Goal: Task Accomplishment & Management: Manage account settings

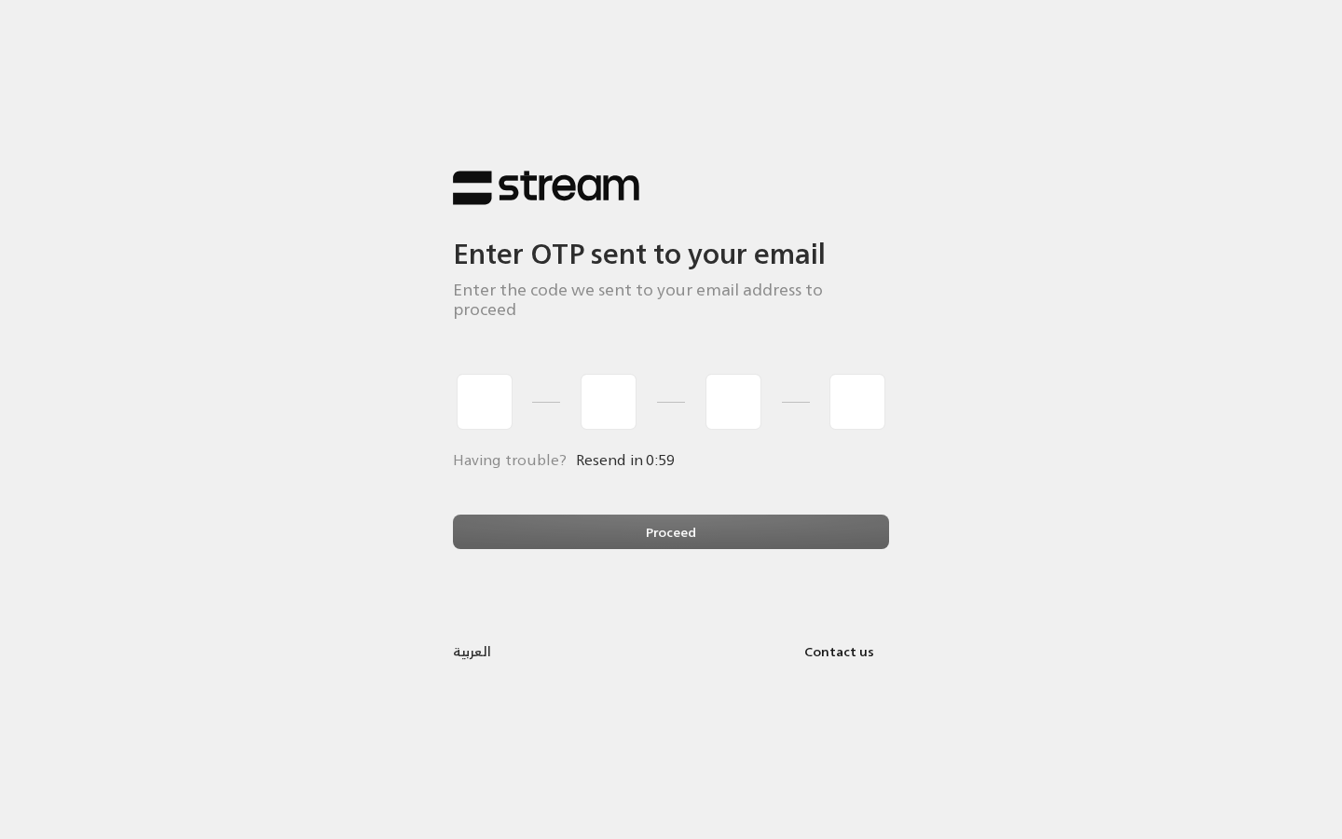
type input "1"
type input "2"
type input "3"
type input "4"
click at [547, 533] on div "Proceed" at bounding box center [671, 539] width 436 height 50
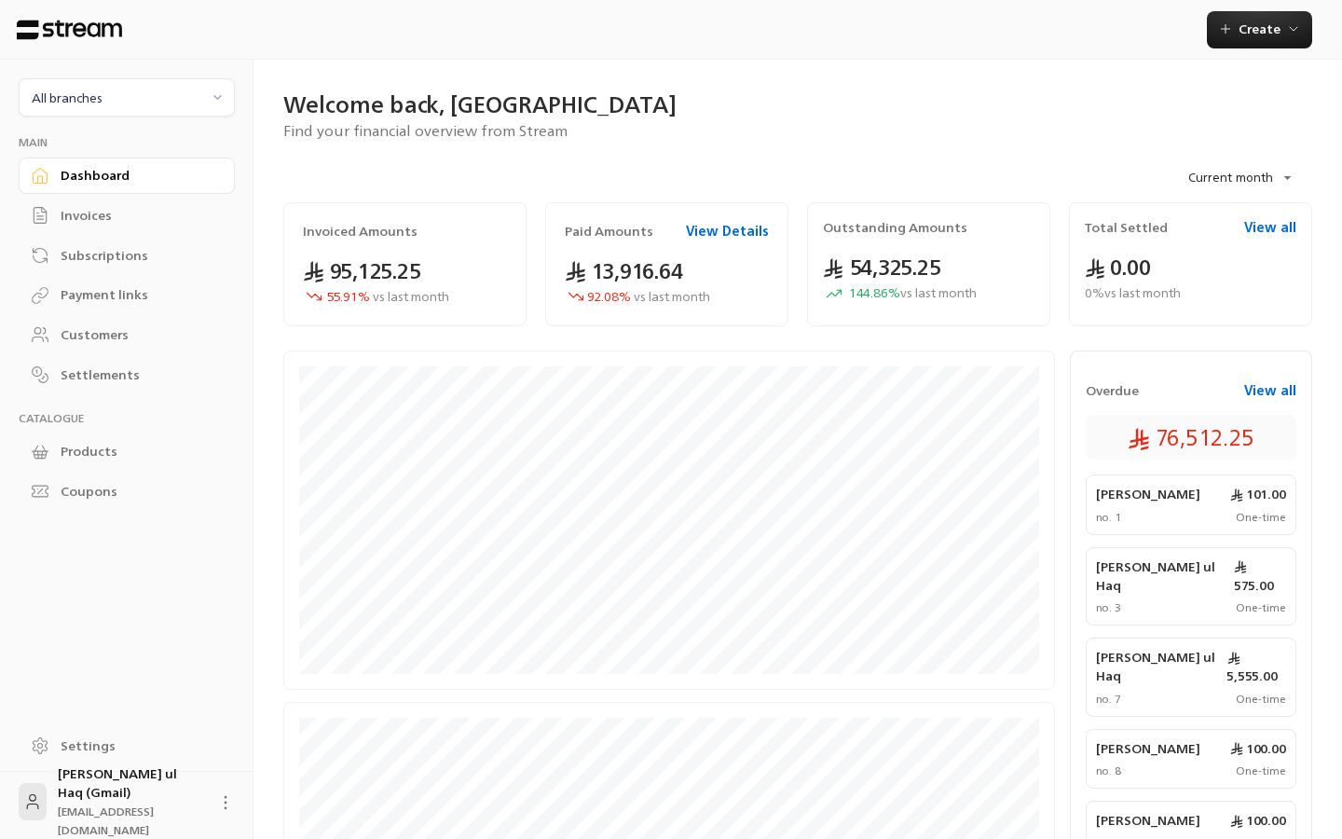
click at [97, 219] on div "Invoices" at bounding box center [136, 215] width 151 height 19
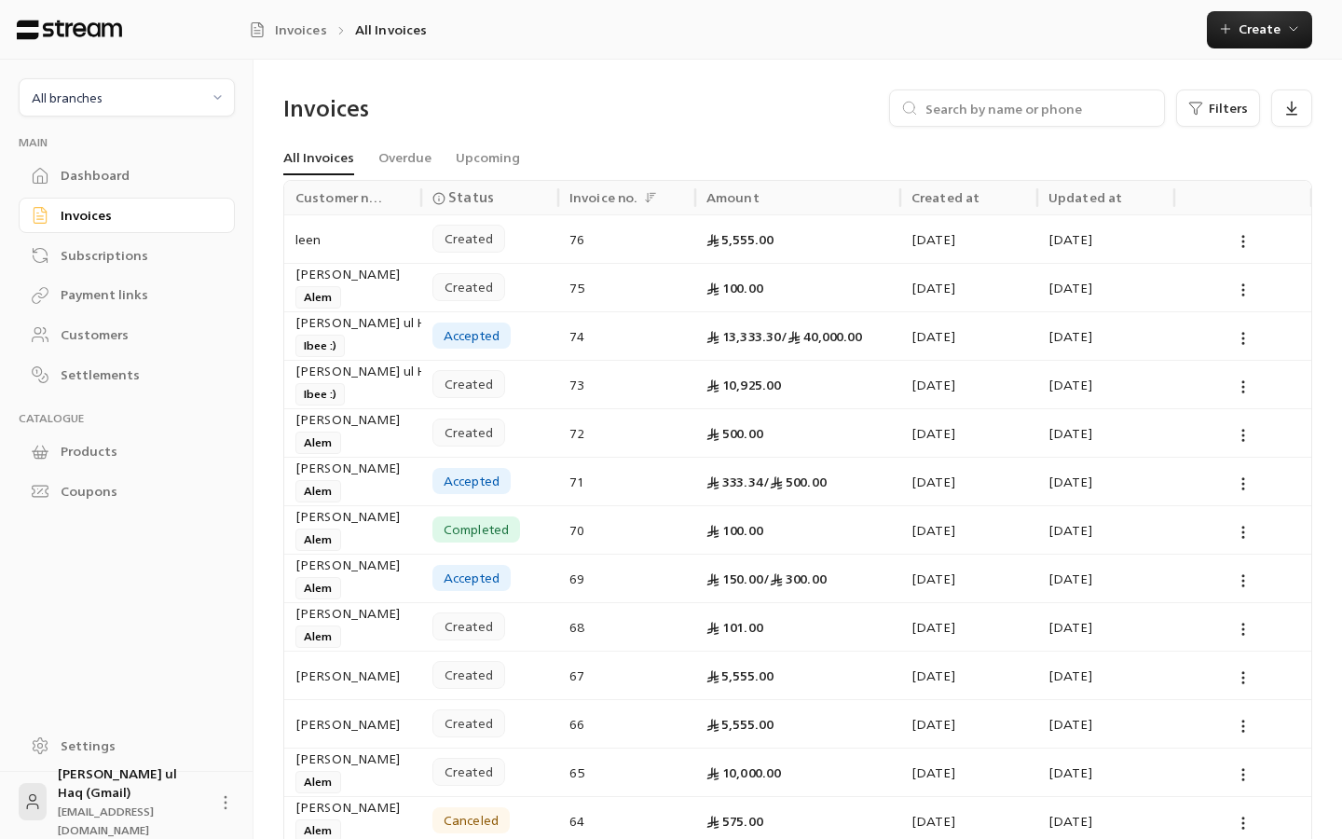
click at [107, 264] on link "Subscriptions" at bounding box center [127, 255] width 216 height 36
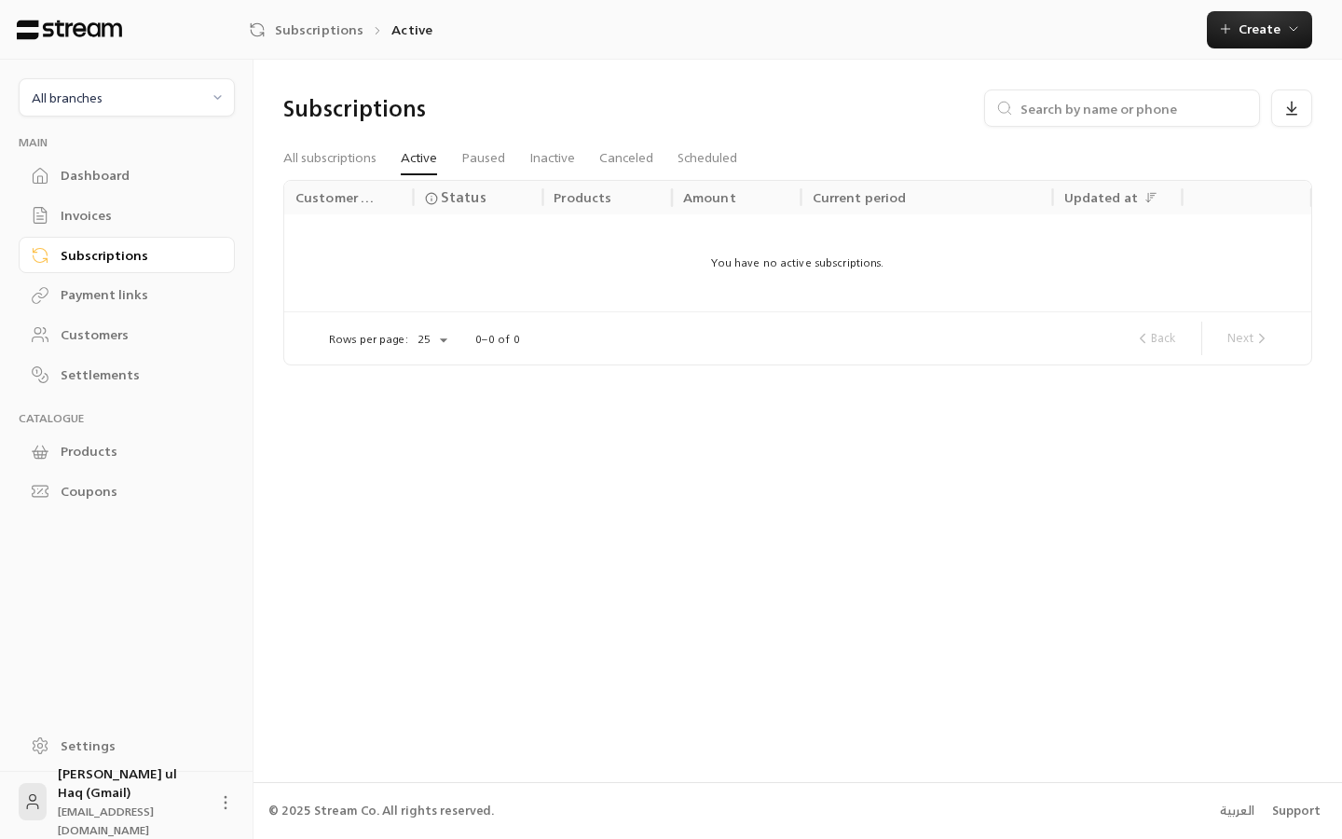
click at [113, 292] on div "Payment links" at bounding box center [136, 294] width 151 height 19
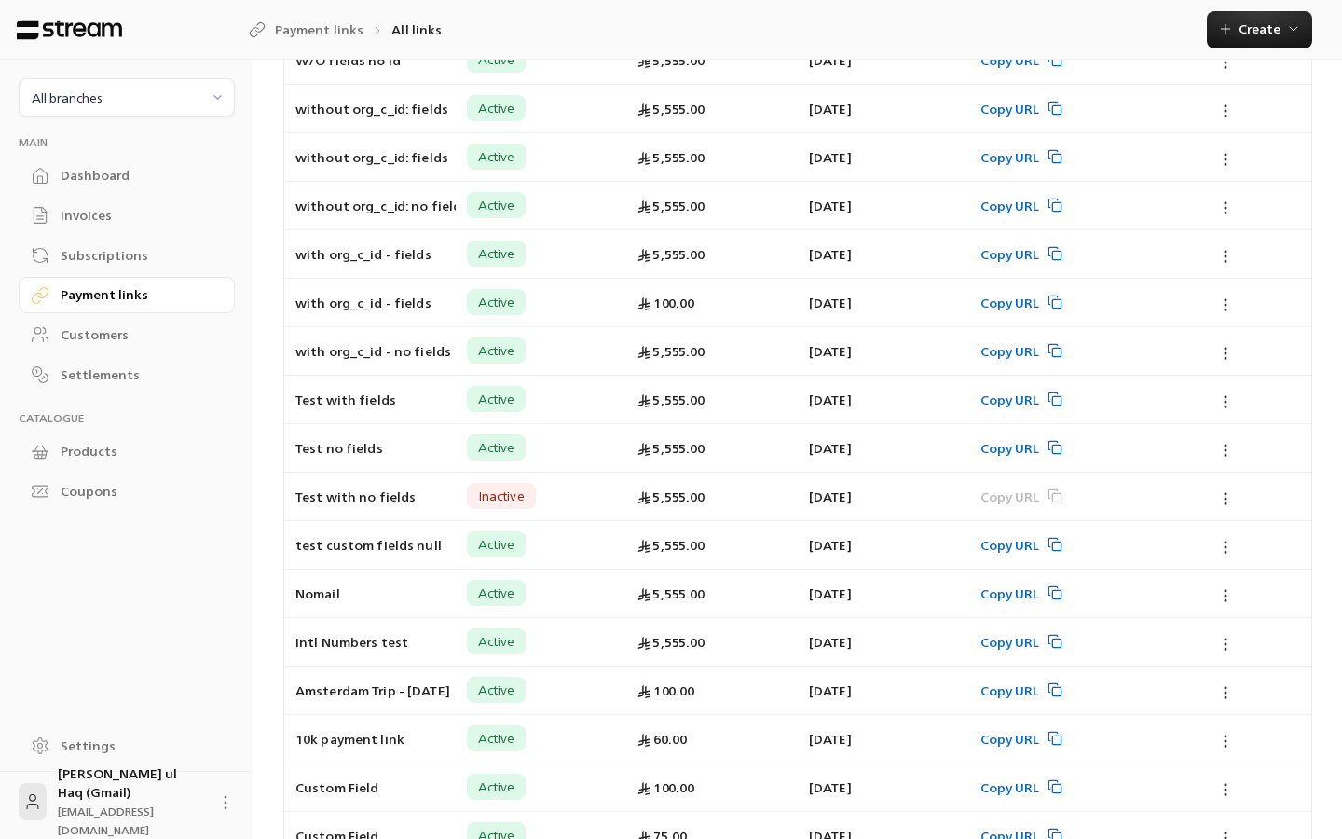
scroll to position [306, 0]
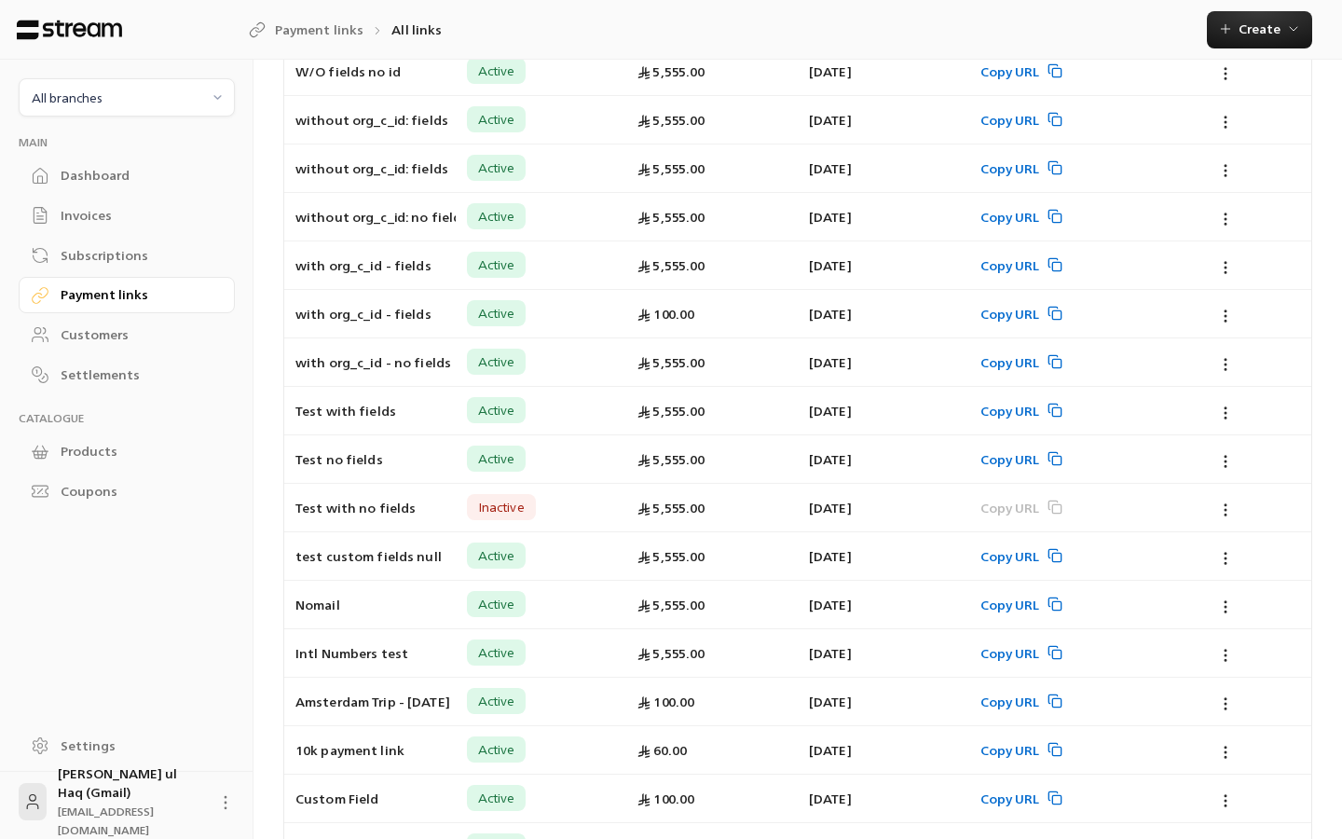
click at [112, 330] on div "Customers" at bounding box center [136, 334] width 151 height 19
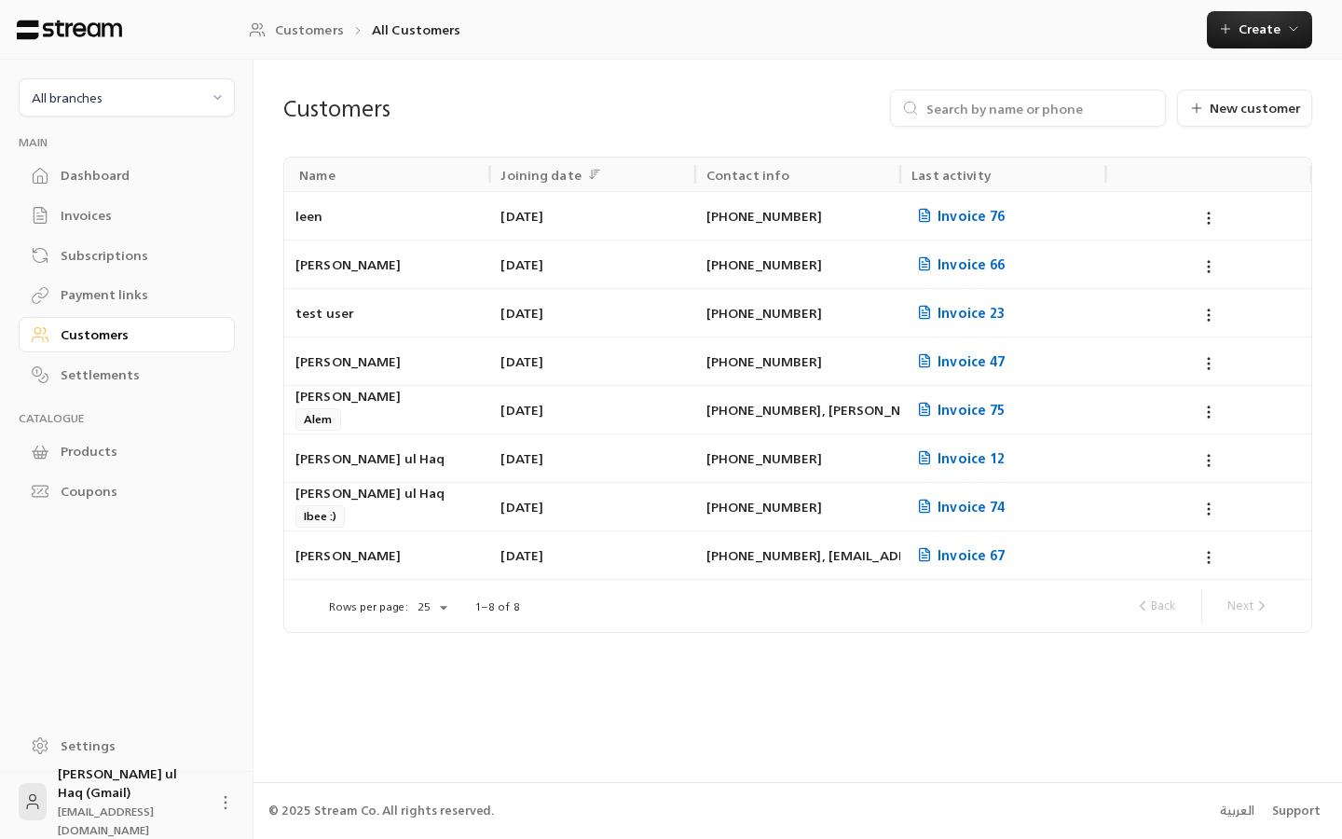
click at [77, 372] on div "Settlements" at bounding box center [136, 374] width 151 height 19
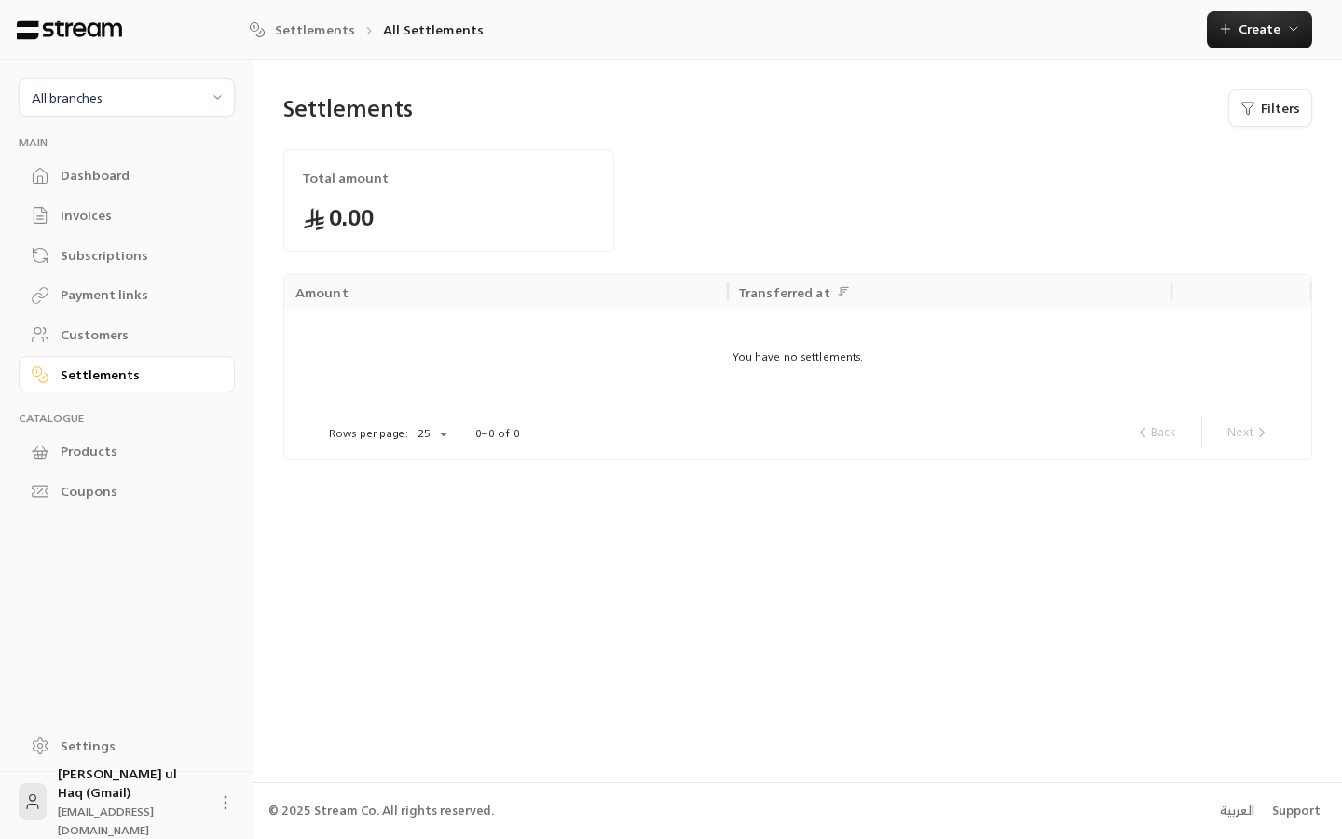
click at [83, 339] on div "Customers" at bounding box center [136, 334] width 151 height 19
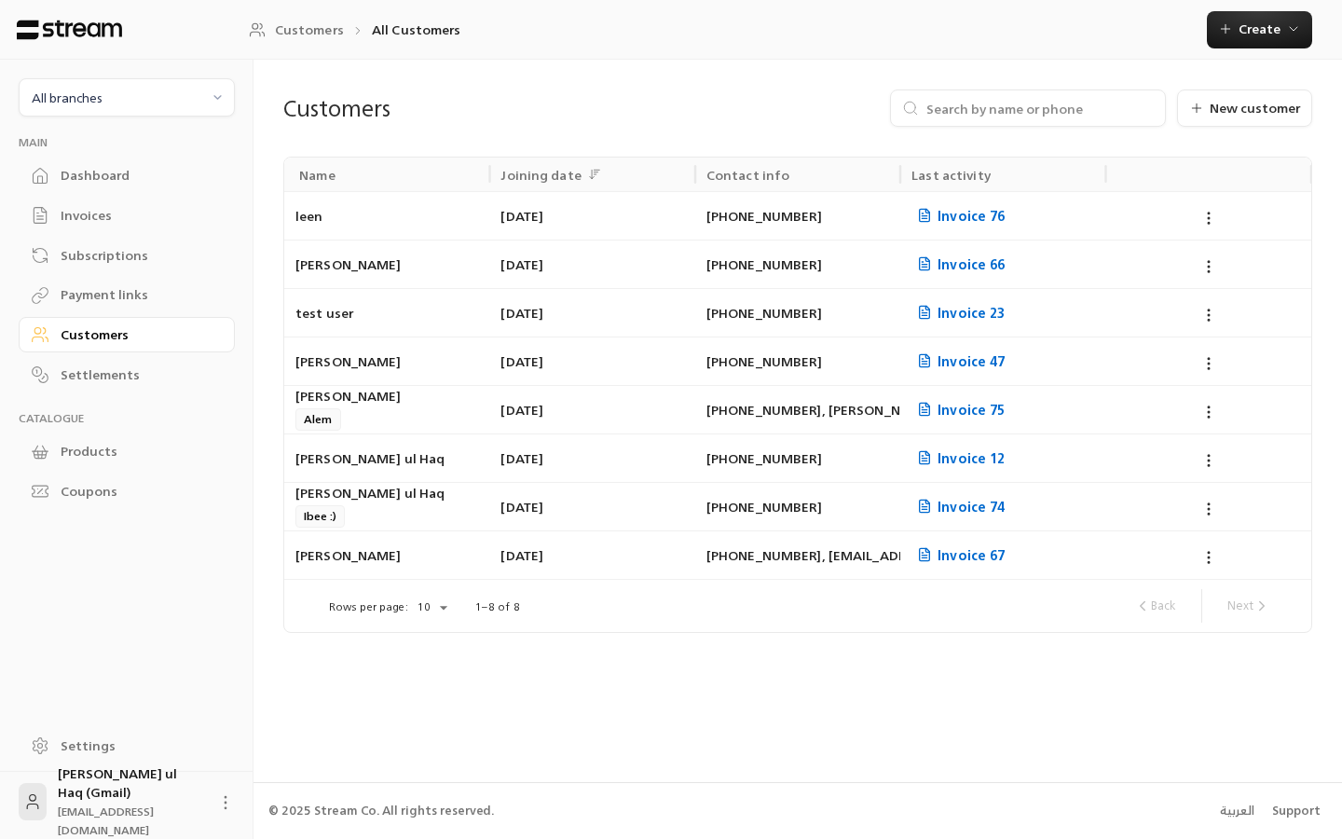
click at [95, 209] on div "Invoices" at bounding box center [136, 215] width 151 height 19
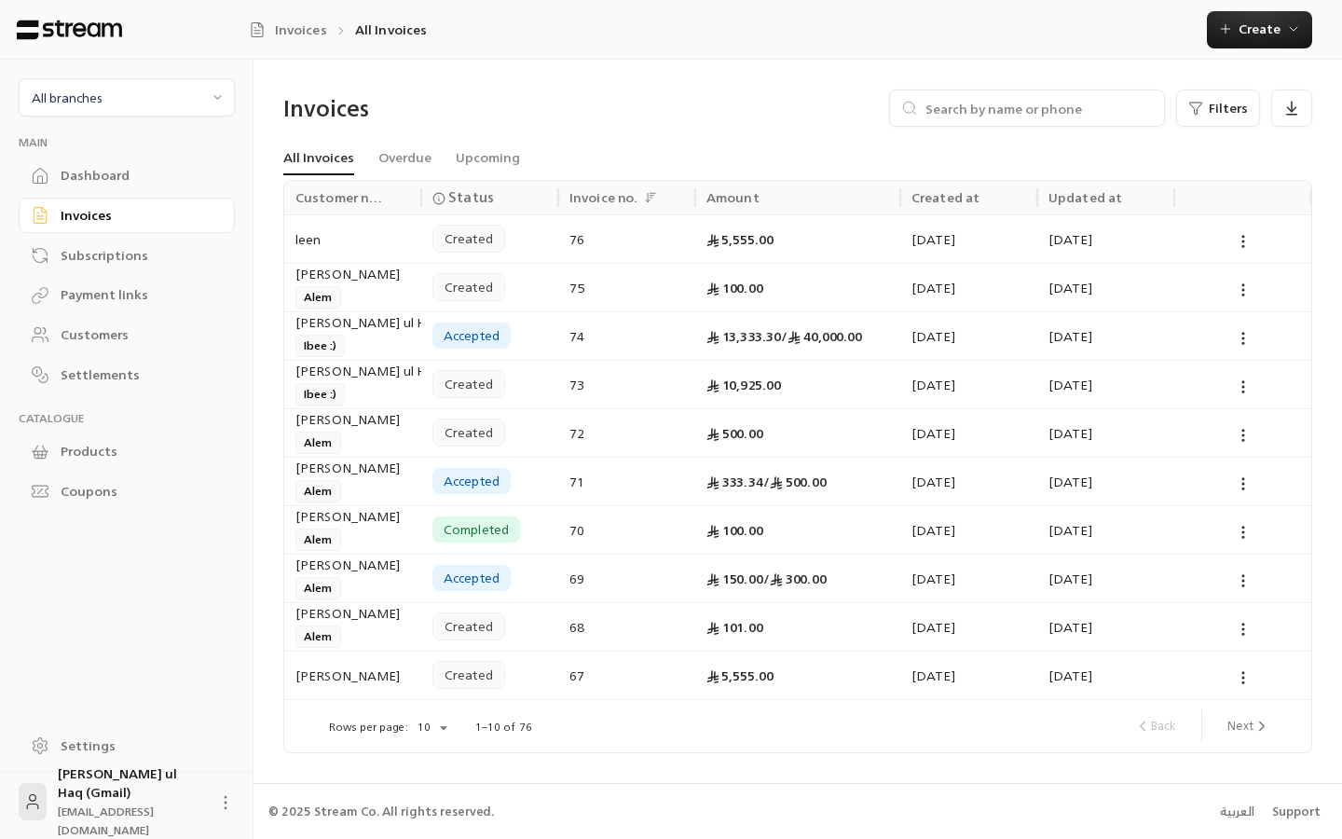
click at [81, 252] on div "Subscriptions" at bounding box center [136, 255] width 151 height 19
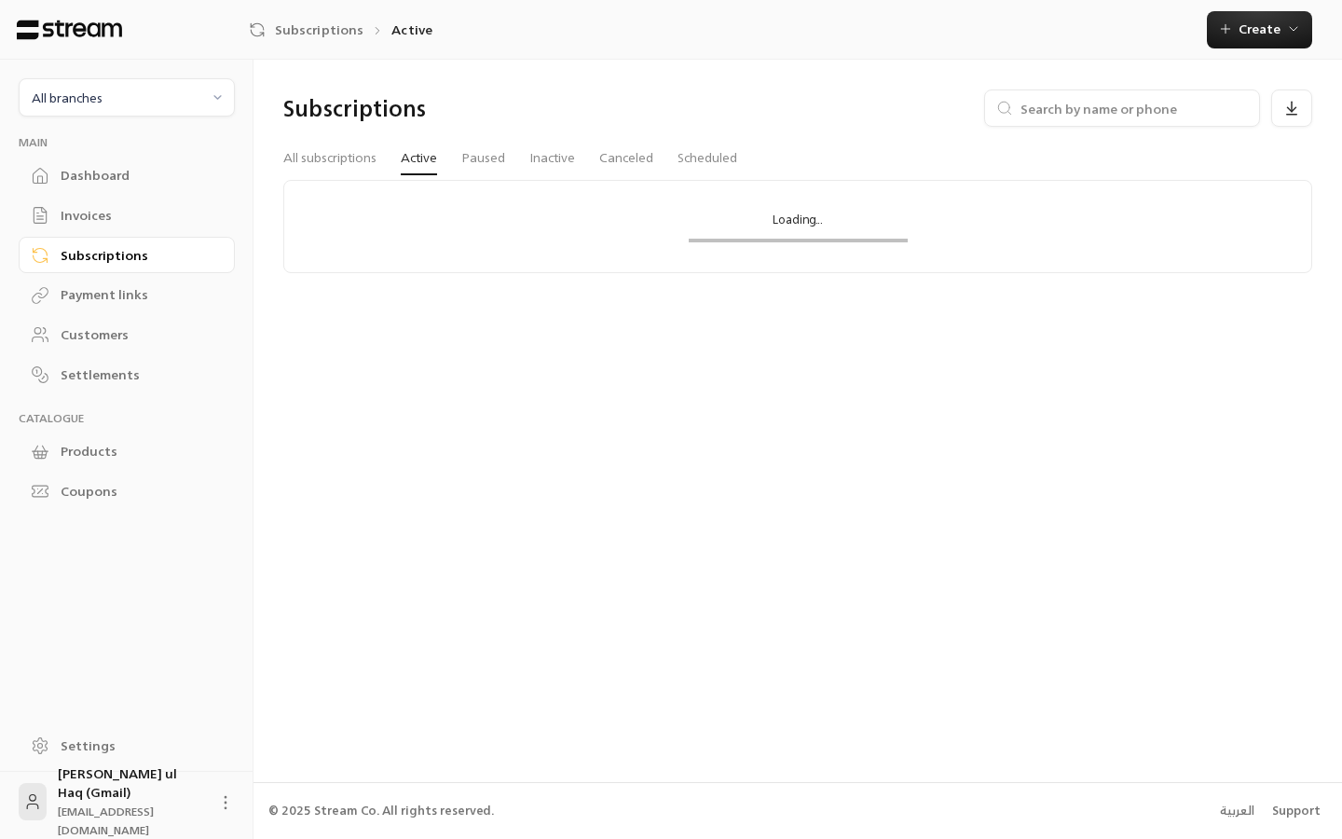
click at [67, 178] on div "Dashboard" at bounding box center [136, 175] width 151 height 19
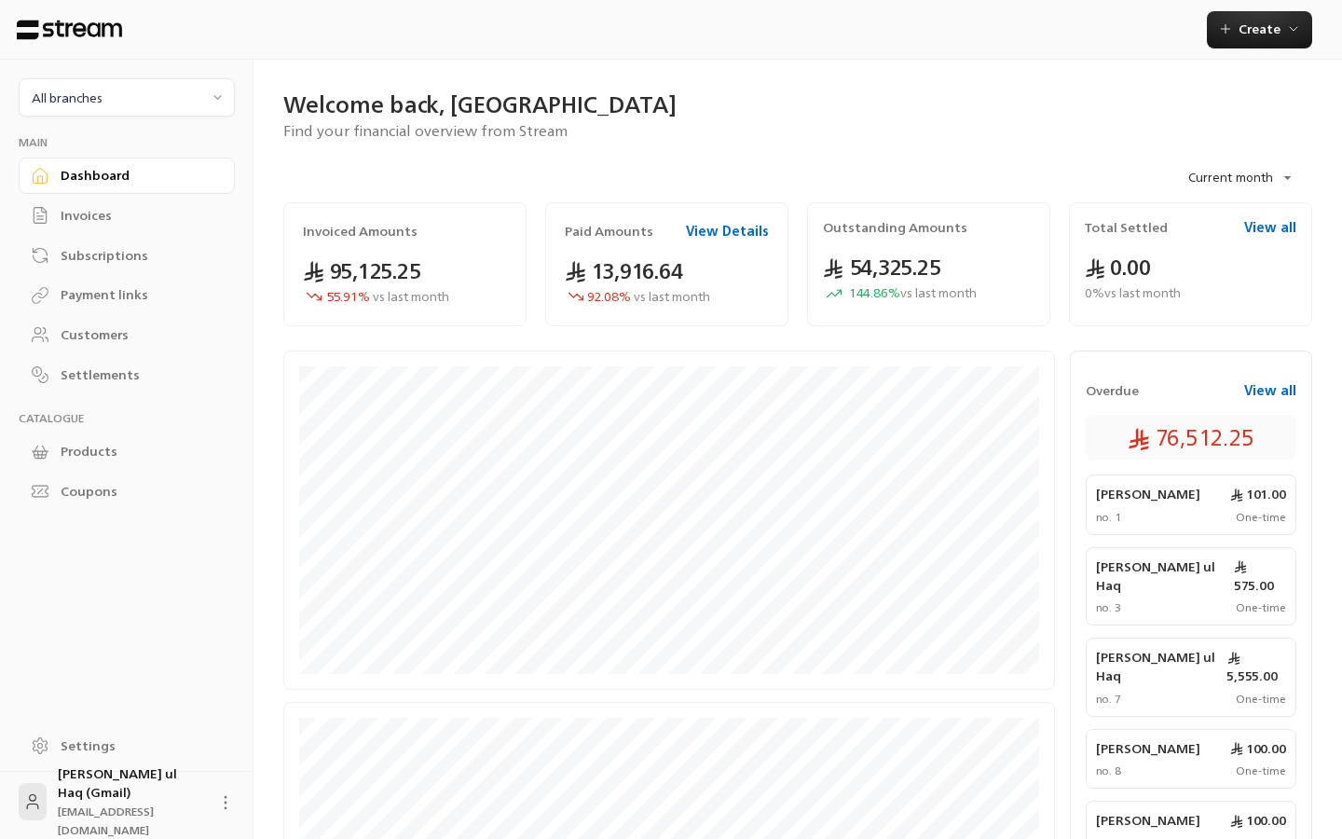
click at [79, 216] on div "Invoices" at bounding box center [136, 215] width 151 height 19
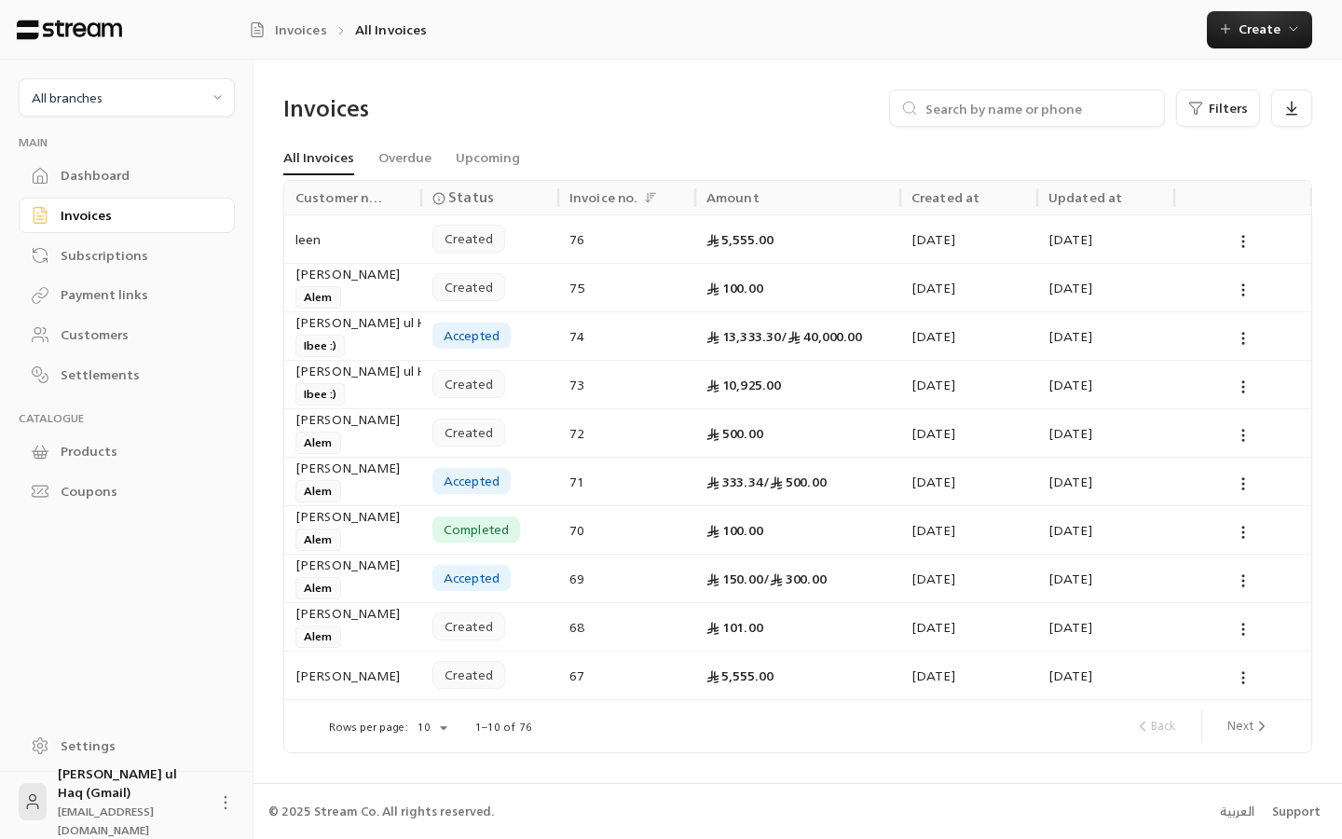
click at [92, 258] on div "Subscriptions" at bounding box center [136, 255] width 151 height 19
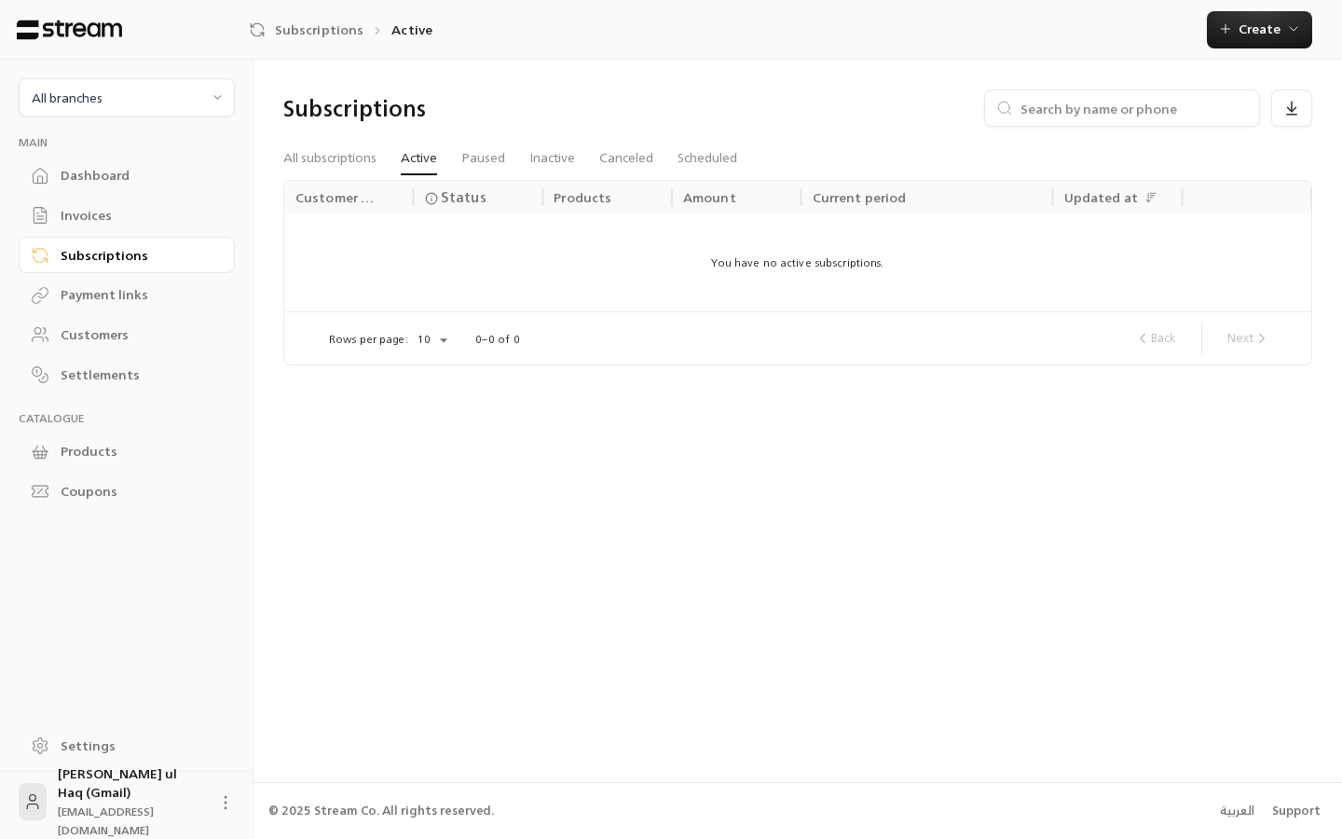
click at [100, 296] on div "Payment links" at bounding box center [136, 294] width 151 height 19
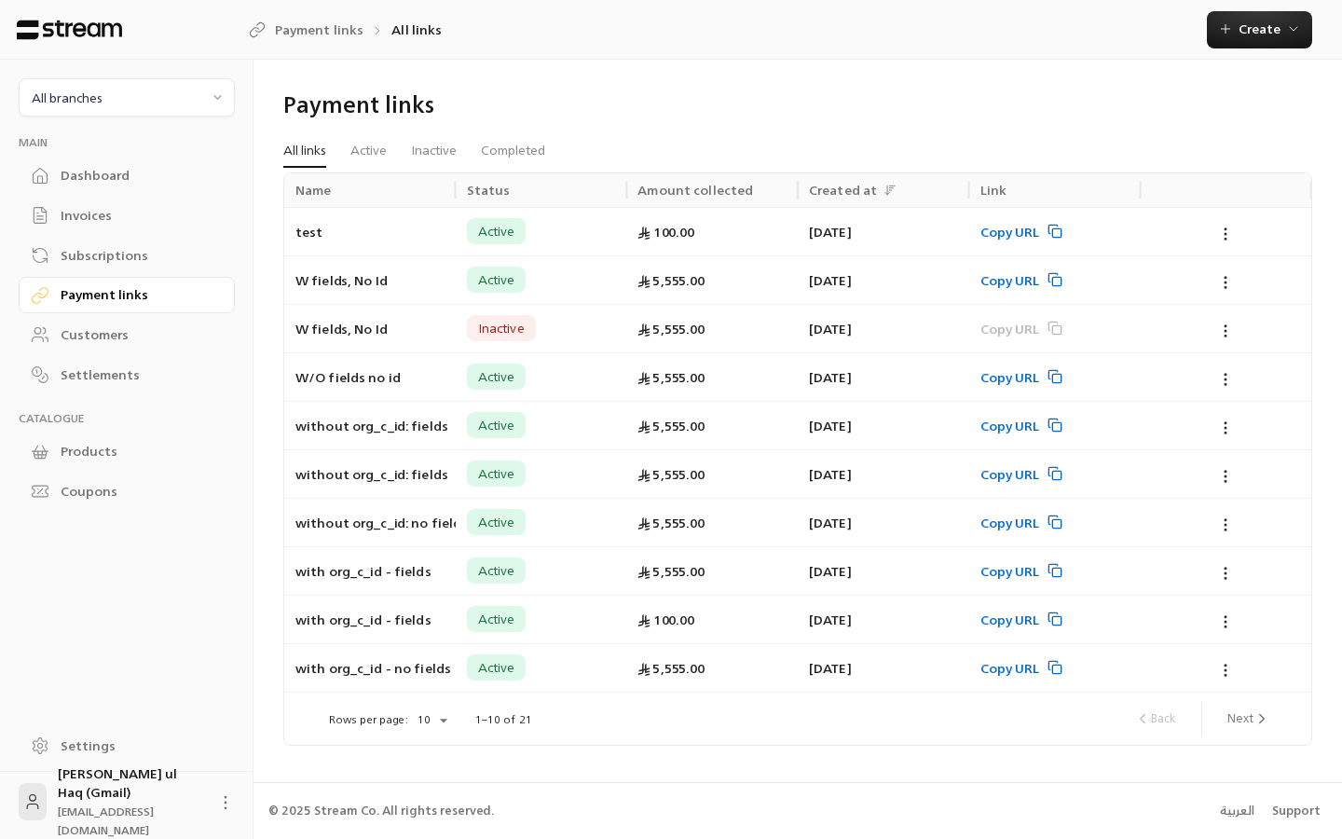
click at [98, 327] on div "Customers" at bounding box center [136, 334] width 151 height 19
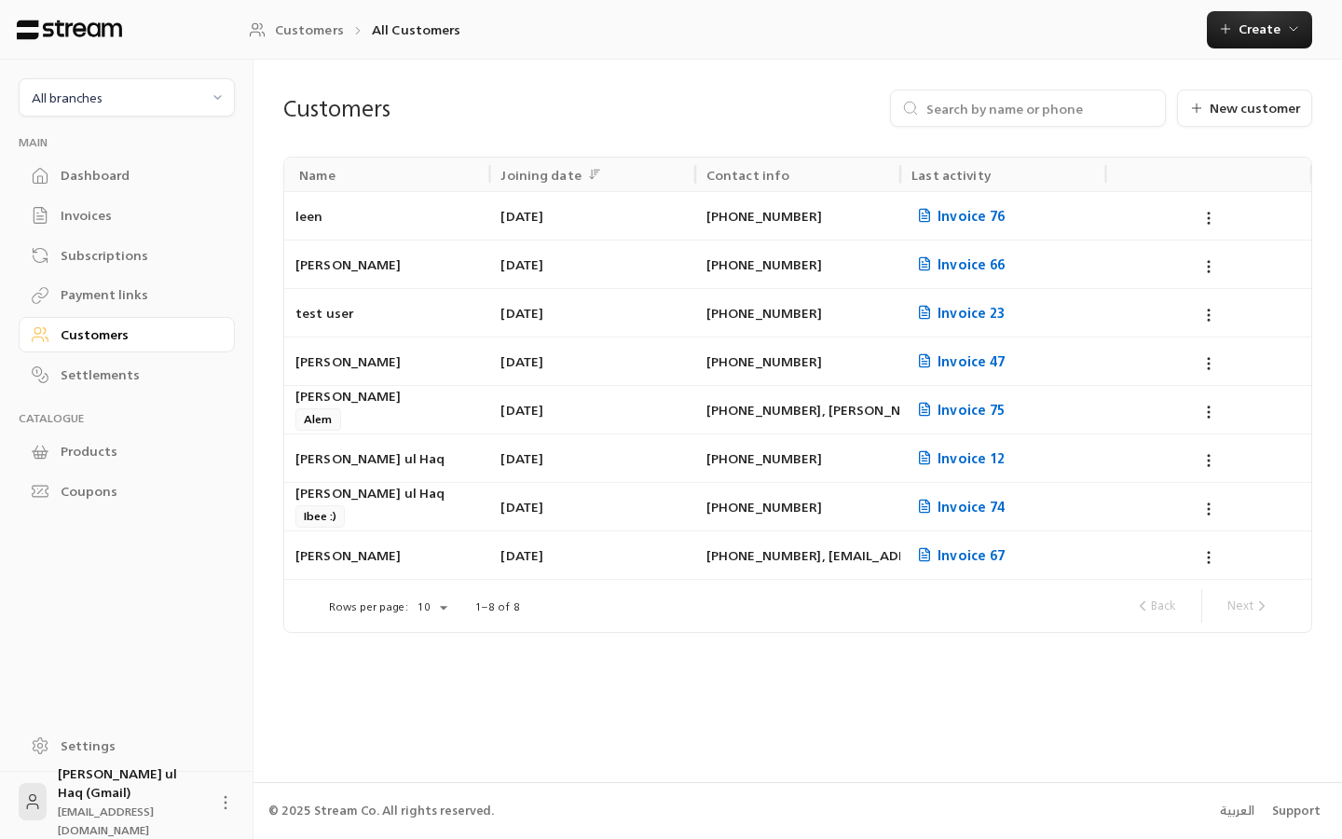
click at [98, 369] on div "Settlements" at bounding box center [136, 374] width 151 height 19
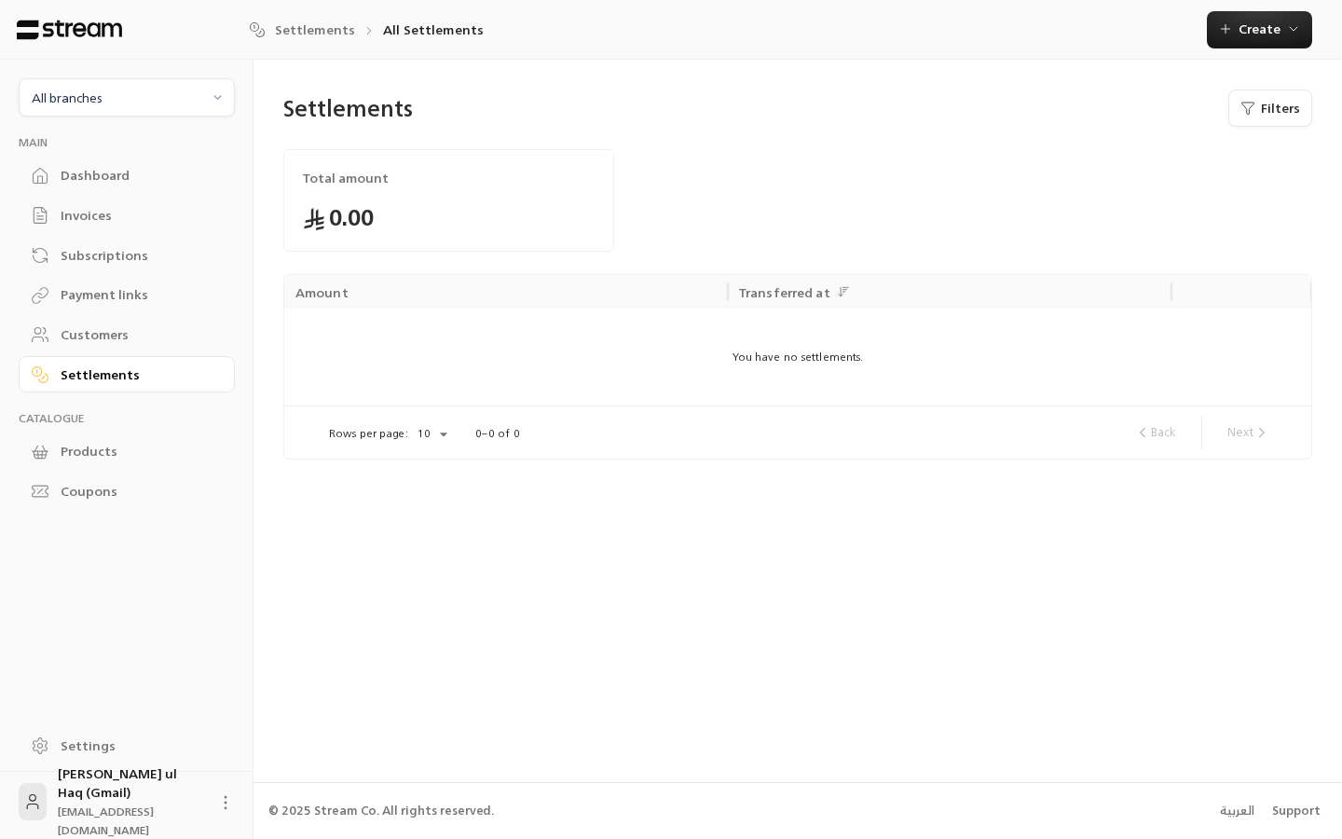
click at [95, 172] on div "Dashboard" at bounding box center [136, 175] width 151 height 19
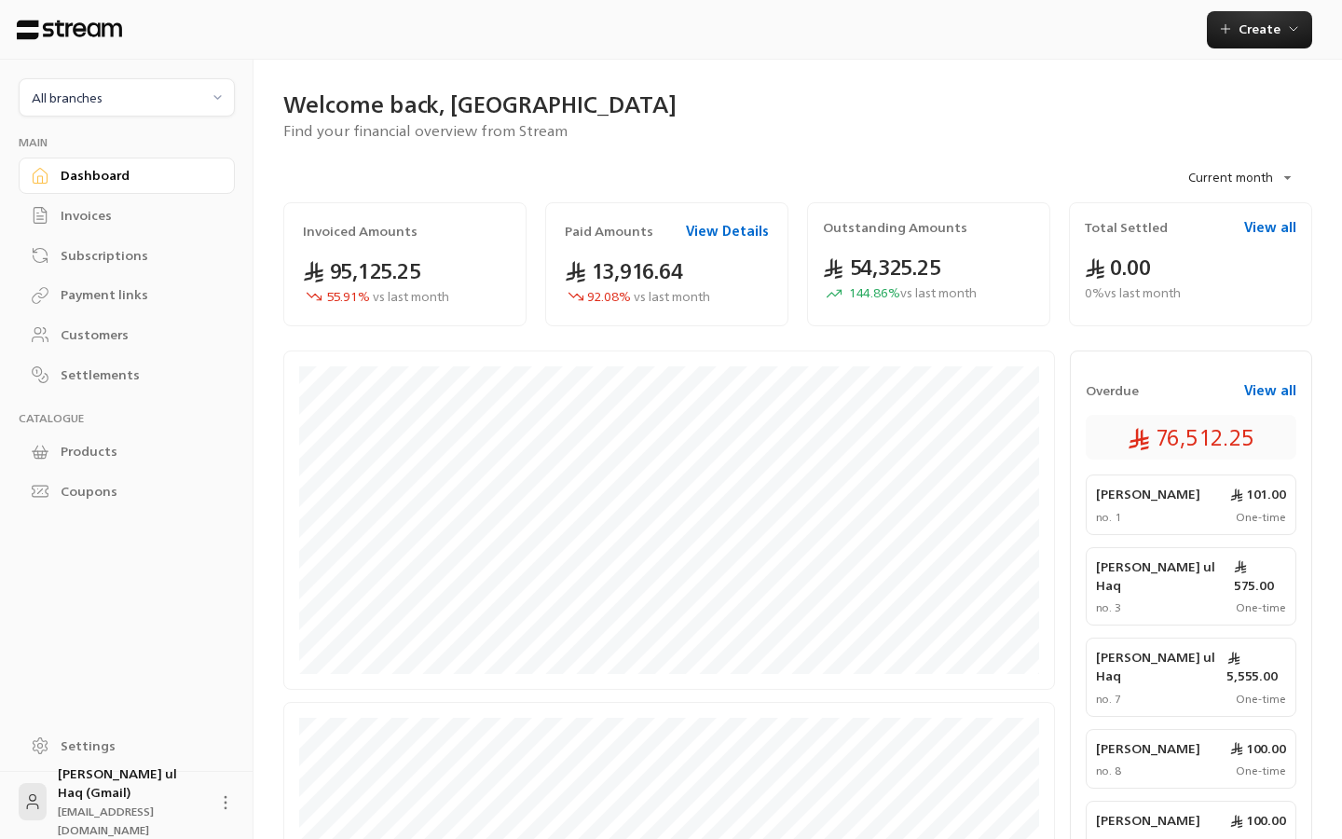
click at [78, 249] on div "Subscriptions" at bounding box center [136, 255] width 151 height 19
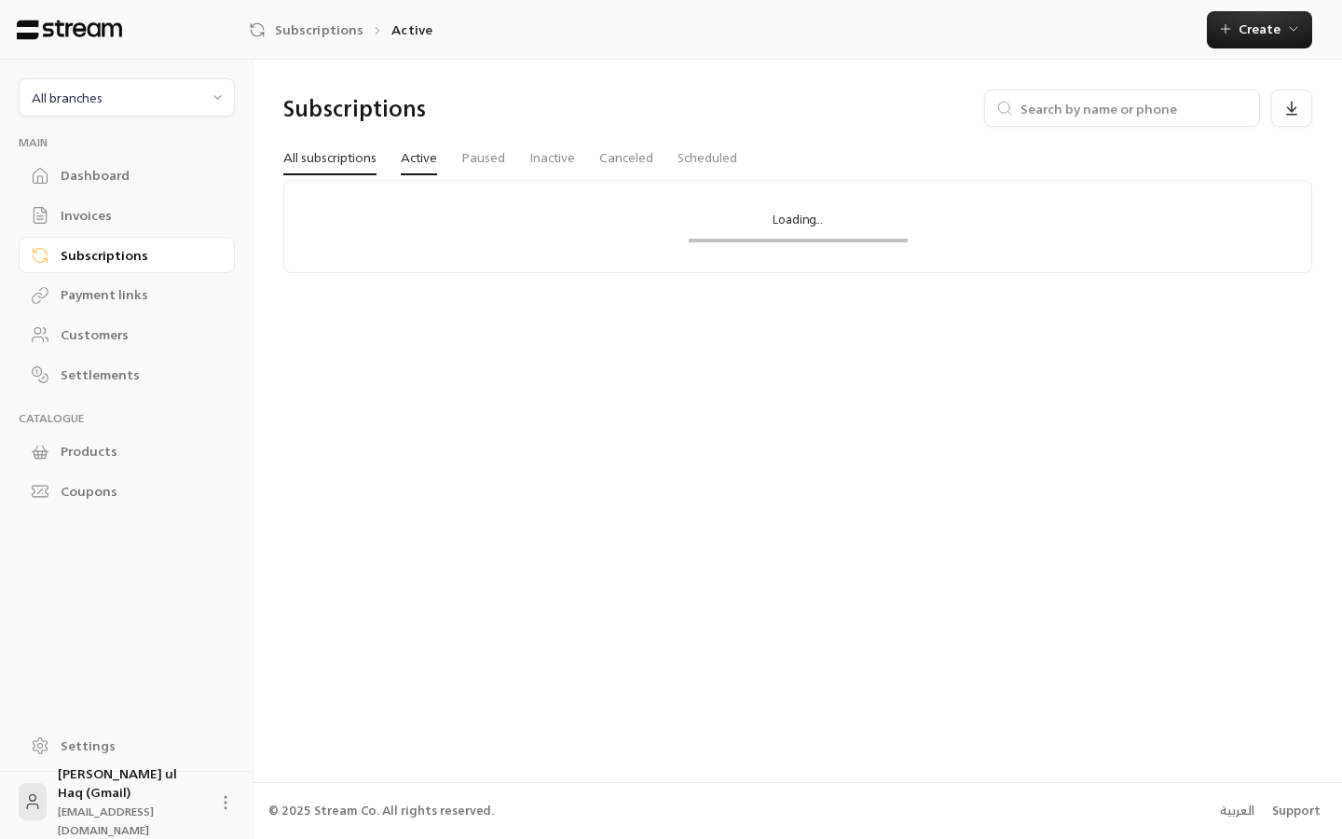
click at [329, 163] on link "All subscriptions" at bounding box center [329, 159] width 93 height 34
